Goal: Information Seeking & Learning: Find specific page/section

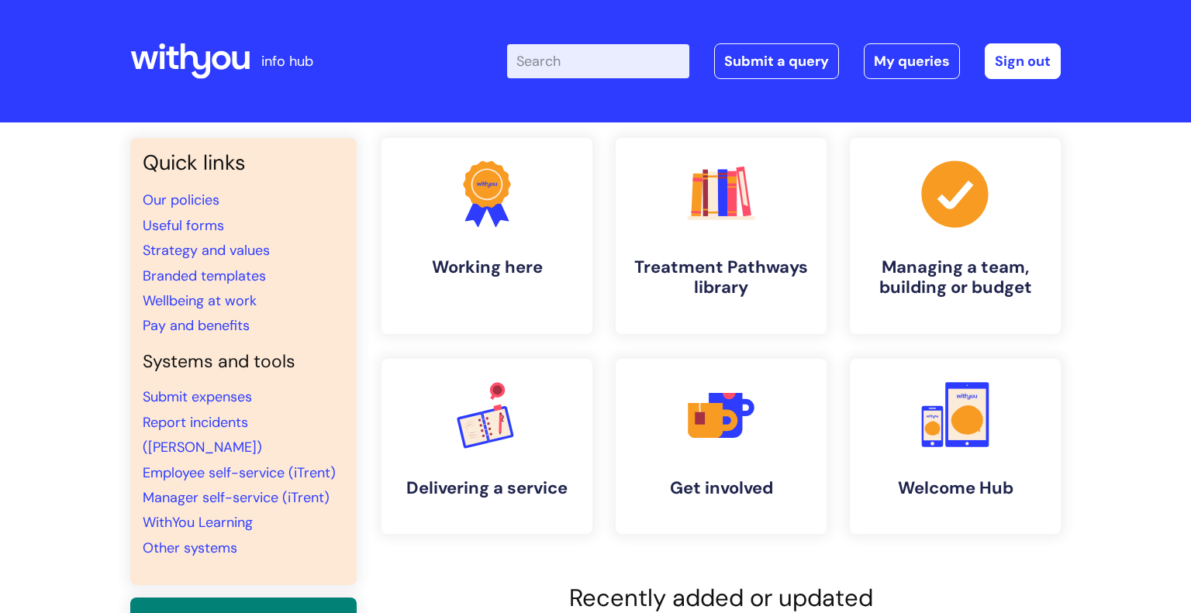
click at [539, 67] on input "Enter your search term here..." at bounding box center [598, 61] width 182 height 34
type input "sharepoint"
click button "Search" at bounding box center [0, 0] width 0 height 0
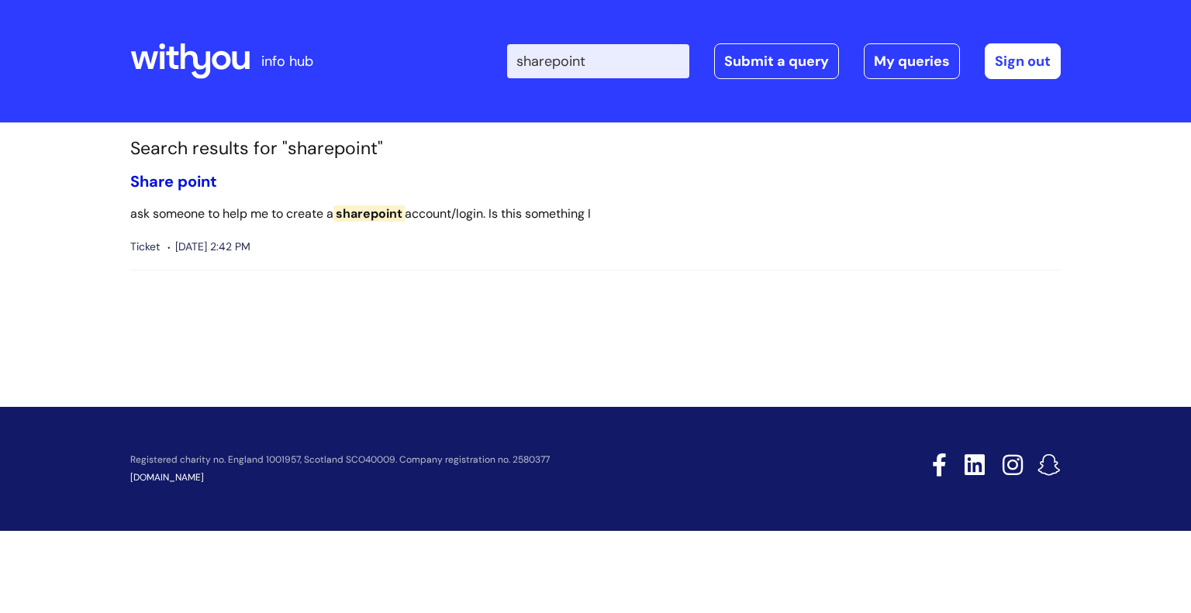
click at [179, 175] on link "Share point" at bounding box center [173, 181] width 87 height 20
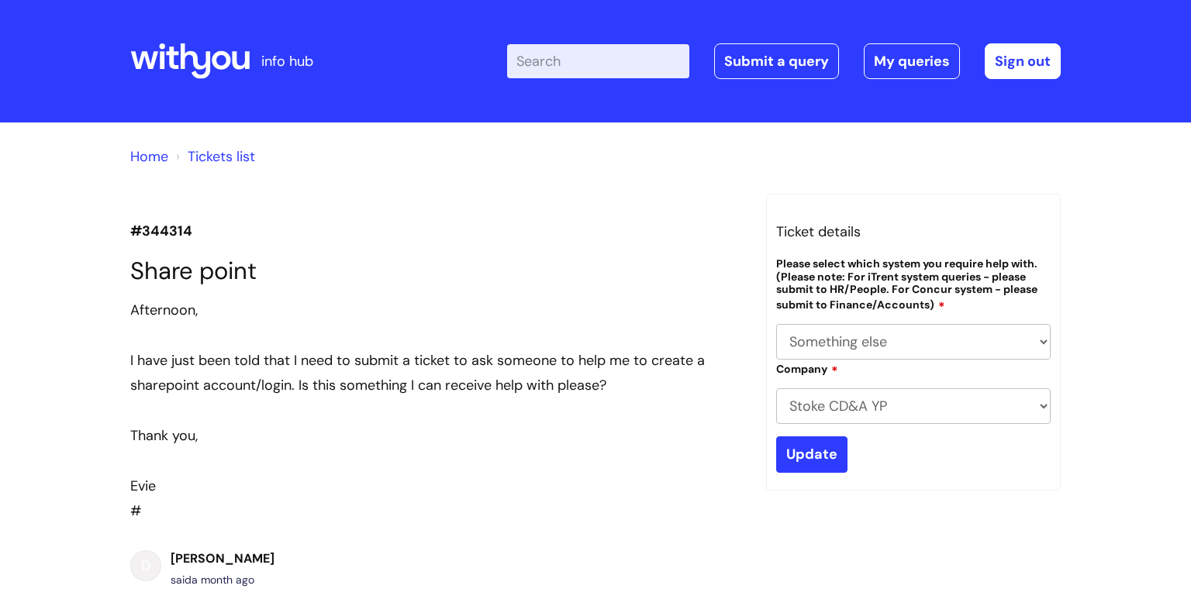
select select "Something else"
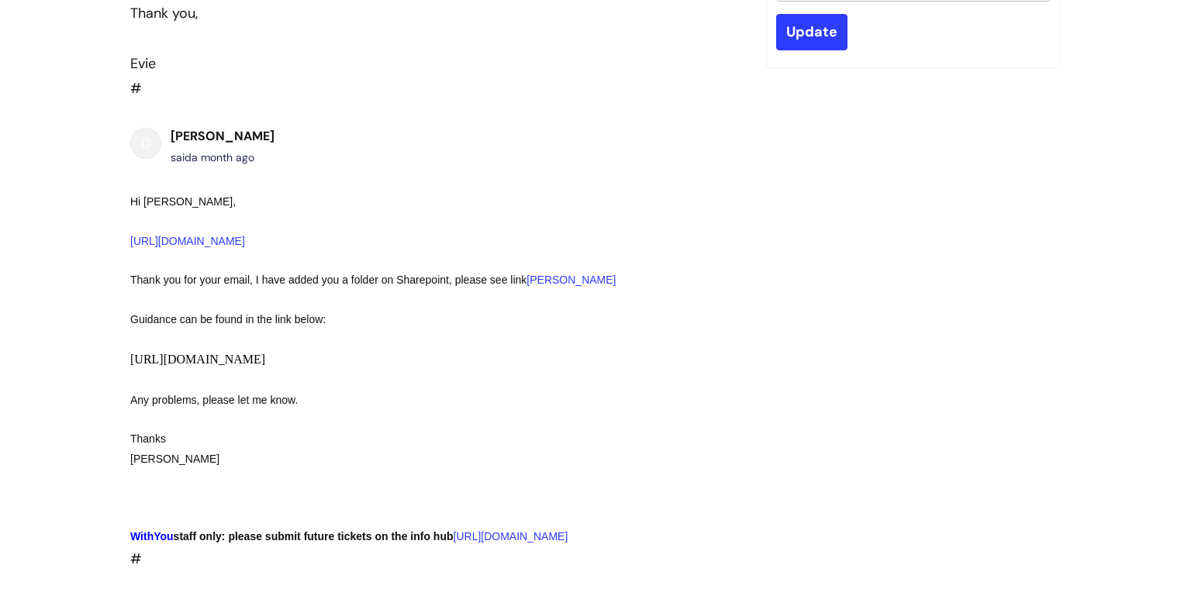
scroll to position [424, 0]
click at [543, 282] on link "[PERSON_NAME]" at bounding box center [570, 278] width 89 height 12
